Goal: Information Seeking & Learning: Learn about a topic

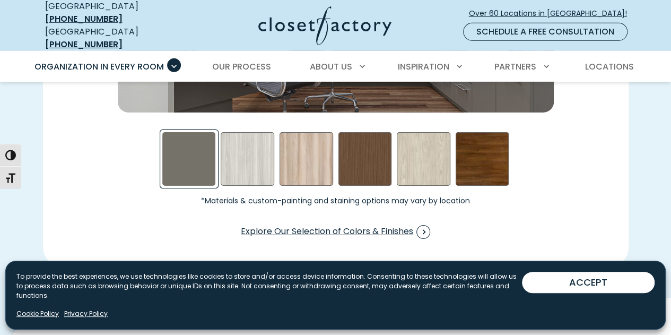
scroll to position [1664, 0]
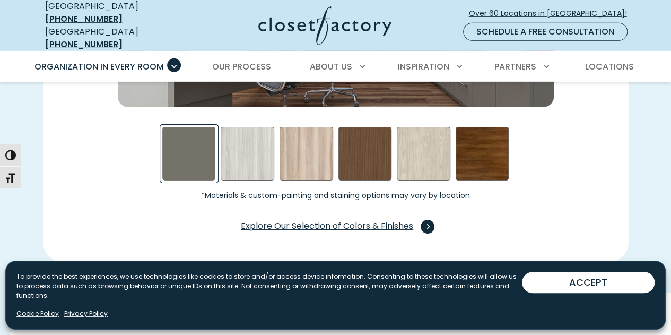
click at [426, 220] on span "Swatch Grid" at bounding box center [428, 227] width 14 height 14
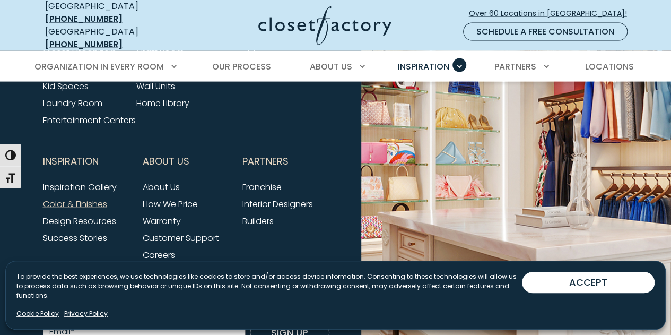
scroll to position [3270, 0]
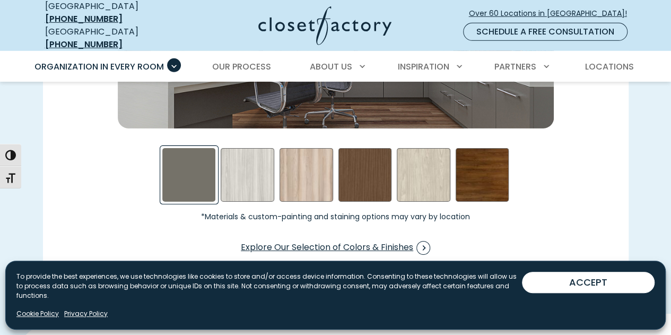
scroll to position [1664, 0]
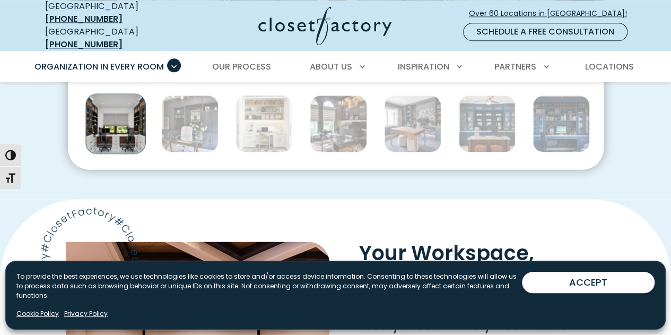
scroll to position [645, 0]
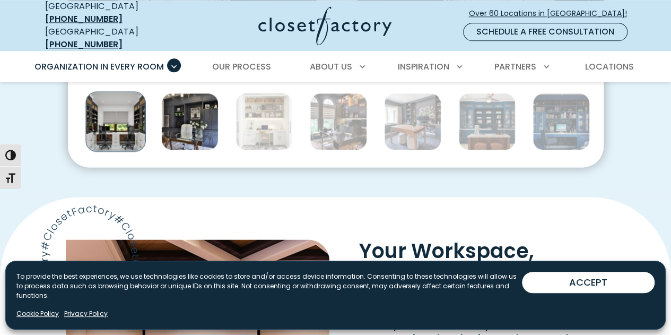
click at [199, 121] on img "Thumbnail Gallery" at bounding box center [189, 121] width 57 height 57
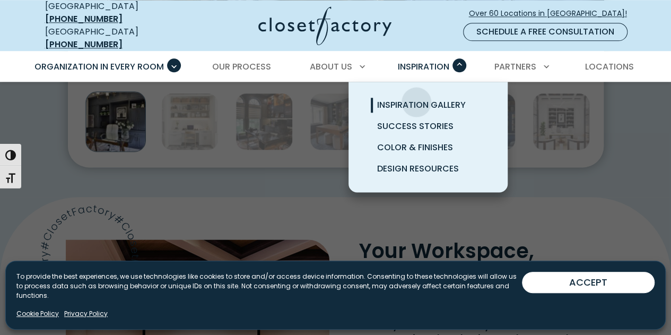
click at [416, 99] on span "Inspiration Gallery" at bounding box center [421, 105] width 89 height 12
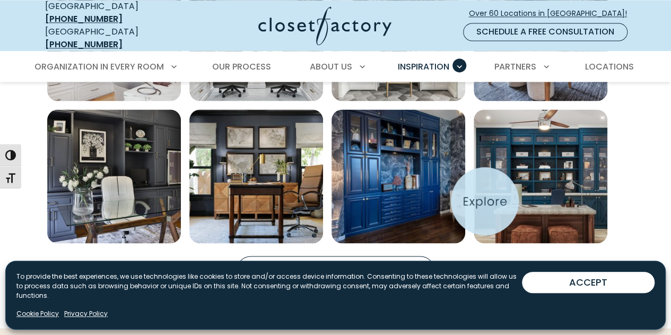
scroll to position [783, 0]
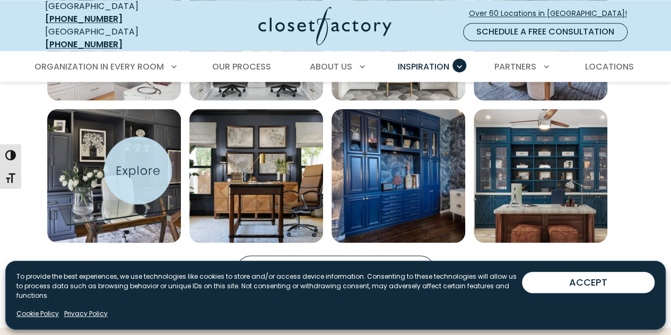
click at [138, 170] on img "Open inspiration gallery to preview enlarged image" at bounding box center [114, 176] width 134 height 134
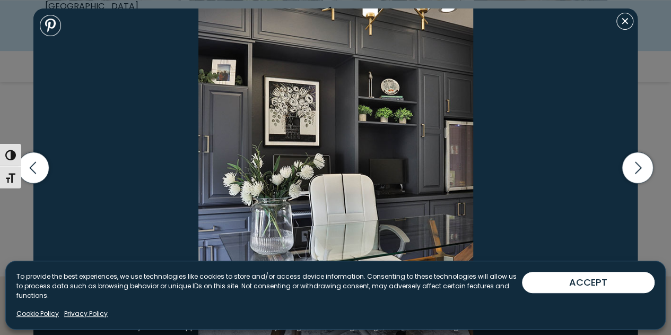
scroll to position [850, 0]
click at [650, 169] on icon "button" at bounding box center [637, 167] width 31 height 31
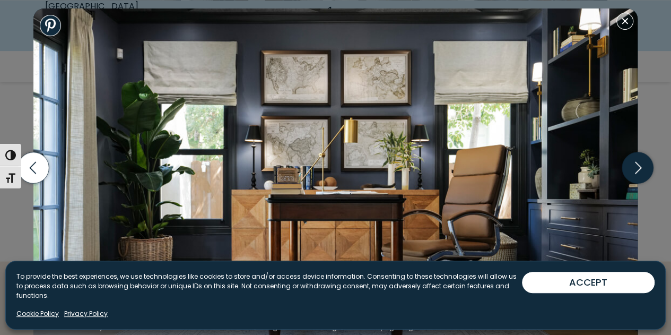
click at [633, 165] on icon "button" at bounding box center [637, 167] width 31 height 31
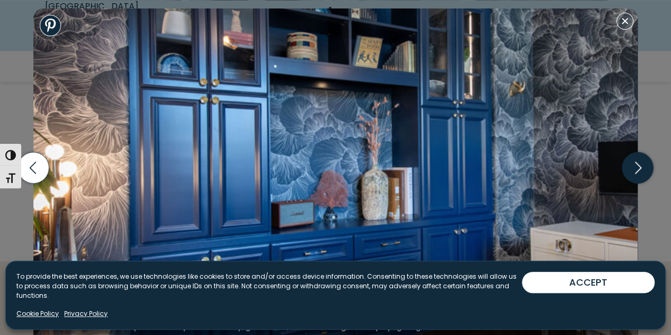
click at [633, 165] on icon "button" at bounding box center [637, 167] width 31 height 31
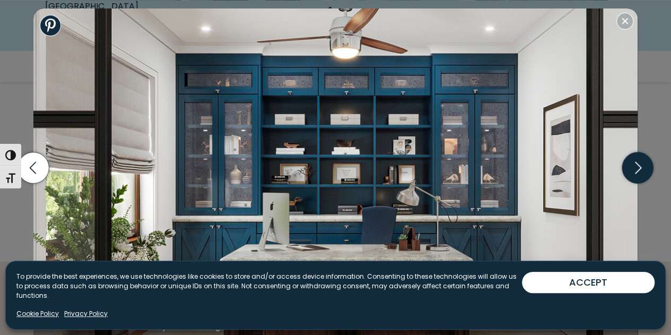
click at [633, 165] on icon "button" at bounding box center [637, 167] width 31 height 31
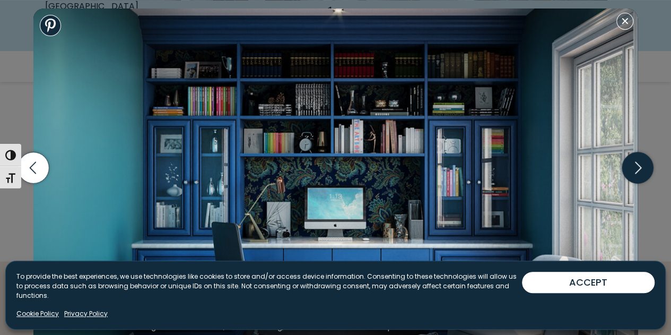
click at [633, 165] on icon "button" at bounding box center [637, 167] width 31 height 31
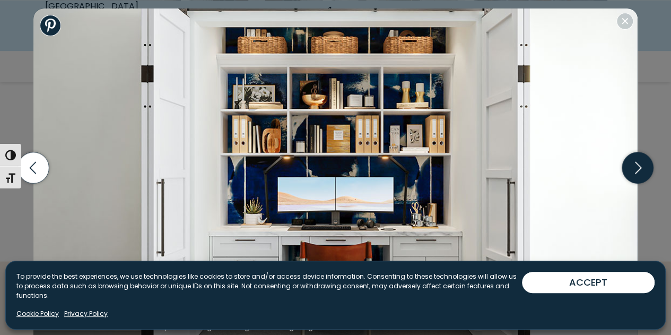
click at [633, 165] on icon "button" at bounding box center [637, 167] width 31 height 31
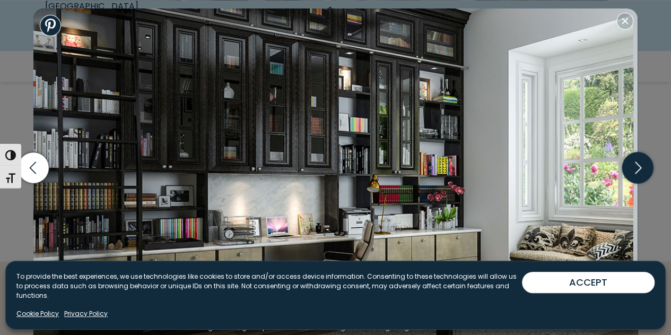
click at [633, 165] on icon "button" at bounding box center [637, 167] width 31 height 31
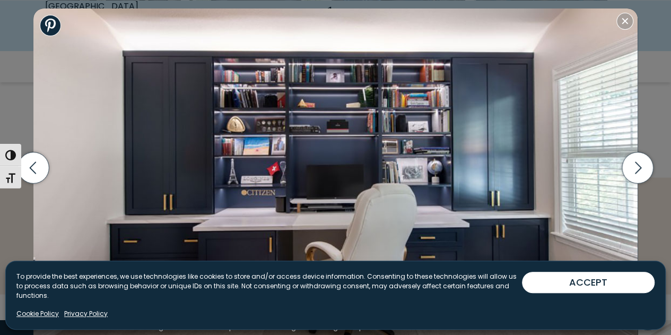
scroll to position [933, 0]
click at [641, 178] on icon "button" at bounding box center [637, 167] width 31 height 31
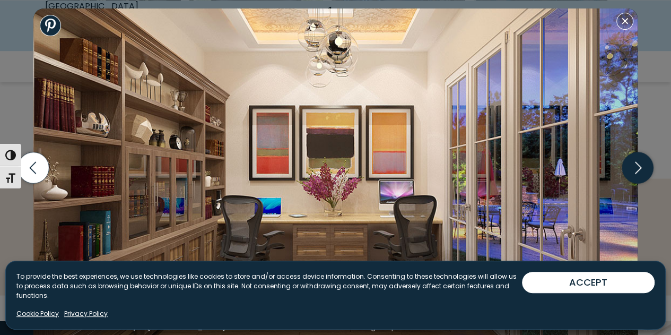
click at [641, 178] on icon "button" at bounding box center [637, 167] width 31 height 31
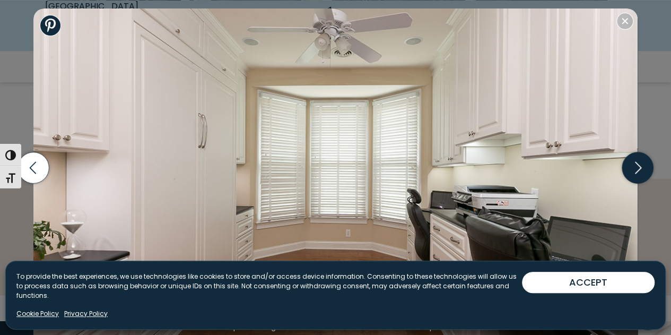
click at [641, 178] on icon "button" at bounding box center [637, 167] width 31 height 31
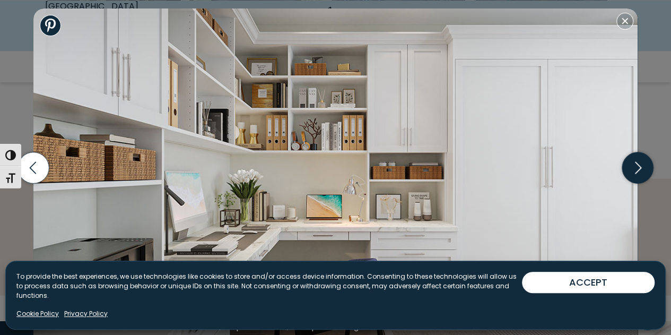
click at [641, 178] on icon "button" at bounding box center [637, 167] width 31 height 31
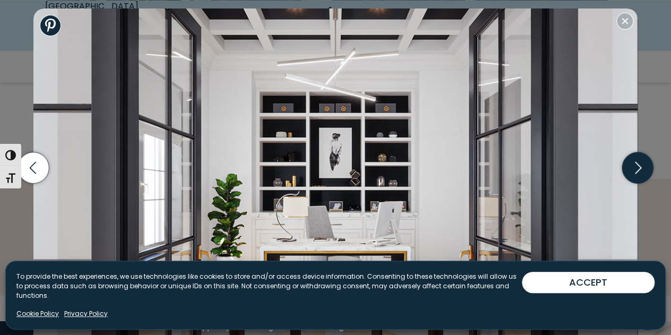
click at [641, 176] on icon "button" at bounding box center [637, 167] width 31 height 31
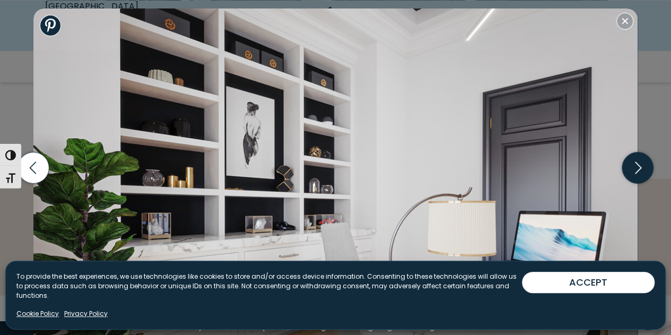
click at [633, 169] on icon "button" at bounding box center [637, 167] width 31 height 31
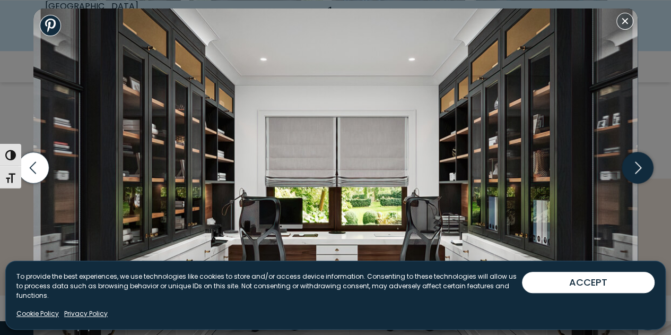
click at [633, 169] on icon "button" at bounding box center [637, 167] width 31 height 31
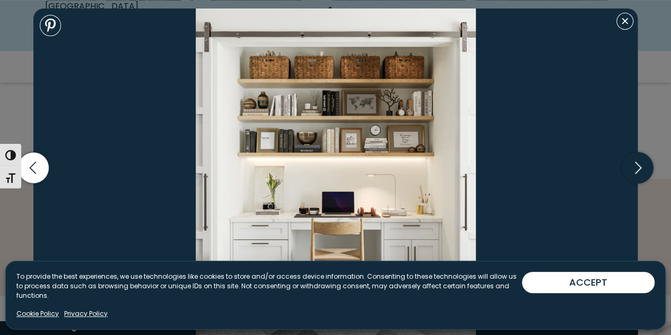
click at [633, 169] on icon "button" at bounding box center [637, 167] width 31 height 31
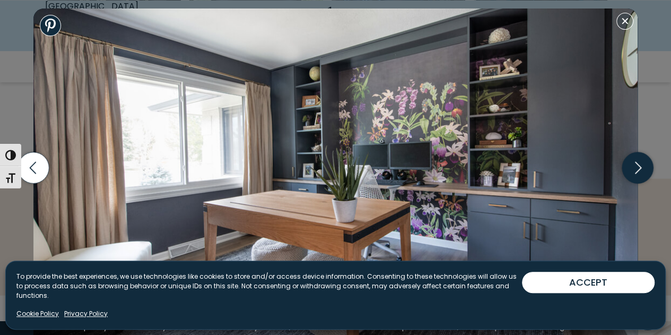
click at [633, 169] on icon "button" at bounding box center [637, 167] width 31 height 31
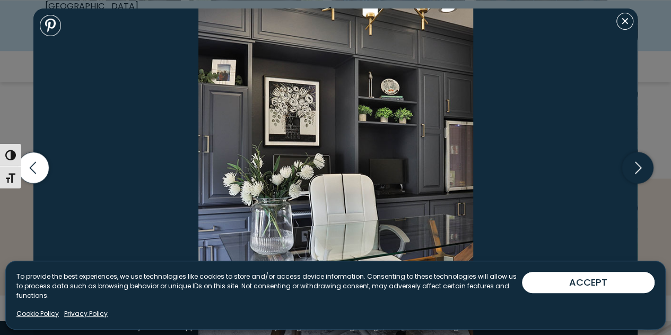
click at [633, 169] on icon "button" at bounding box center [637, 167] width 31 height 31
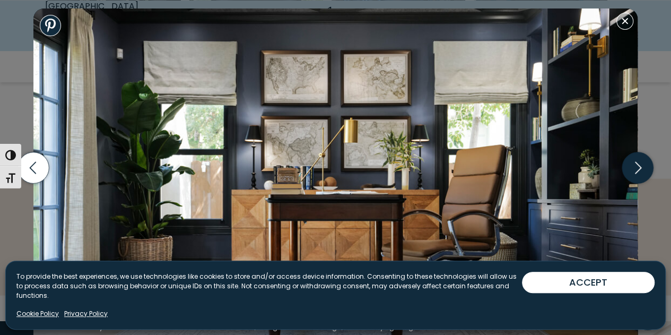
click at [638, 169] on icon "button" at bounding box center [638, 167] width 6 height 12
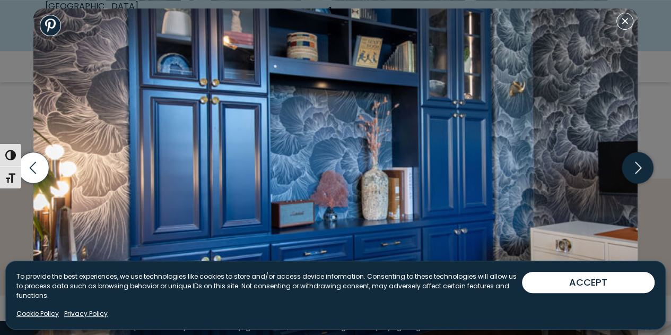
click at [638, 169] on icon "button" at bounding box center [638, 167] width 6 height 12
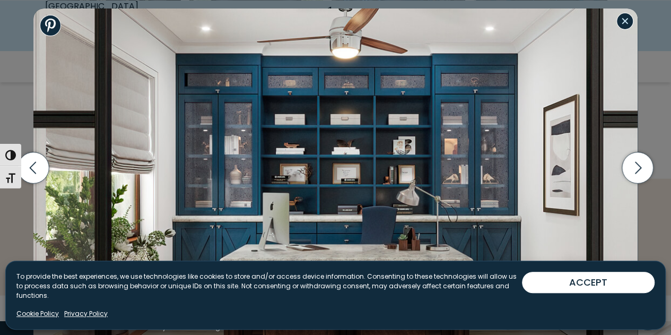
click at [621, 23] on button "Close modal" at bounding box center [624, 21] width 17 height 17
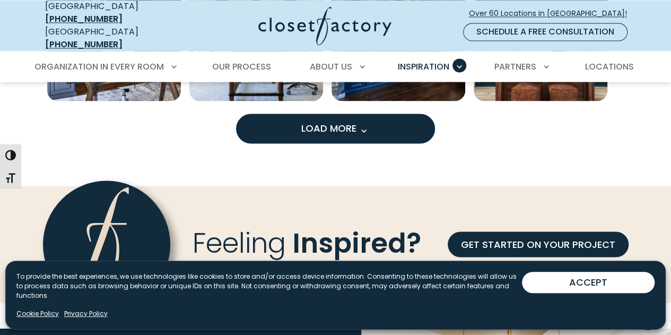
scroll to position [923, 0]
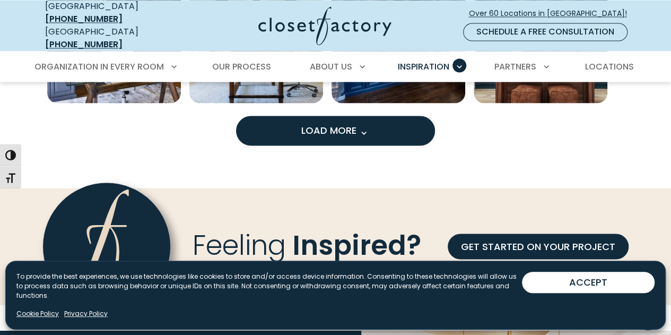
click at [320, 123] on span "Load More" at bounding box center [335, 129] width 69 height 13
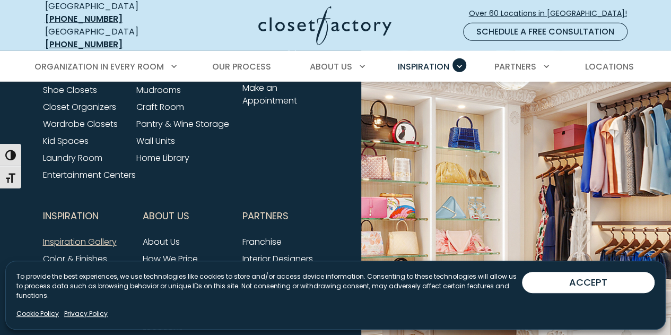
scroll to position [1452, 0]
